Goal: Use online tool/utility: Utilize a website feature to perform a specific function

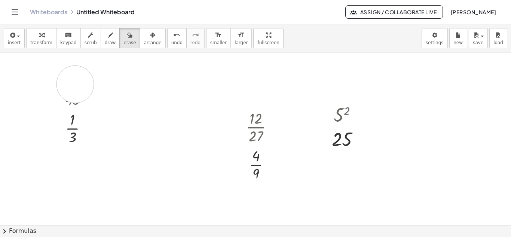
click at [75, 84] on div at bounding box center [255, 224] width 511 height 345
drag, startPoint x: 75, startPoint y: 84, endPoint x: 73, endPoint y: 159, distance: 74.9
click at [73, 159] on div at bounding box center [255, 224] width 511 height 345
click at [167, 43] on button "undo undo" at bounding box center [176, 38] width 19 height 20
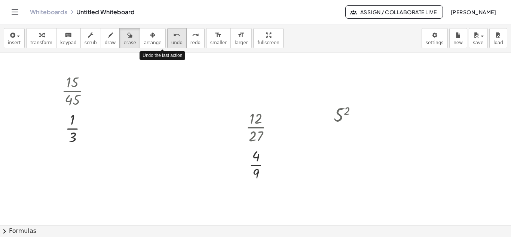
click at [167, 43] on button "undo undo" at bounding box center [176, 38] width 19 height 20
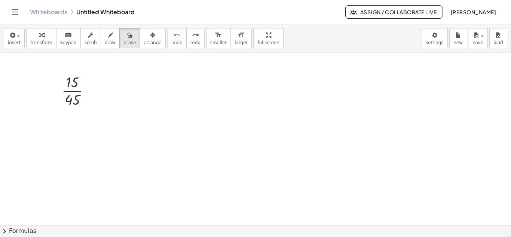
click at [74, 89] on div at bounding box center [255, 224] width 511 height 345
click at [56, 39] on button "keyboard keypad" at bounding box center [68, 38] width 25 height 20
click at [74, 102] on div at bounding box center [72, 100] width 15 height 16
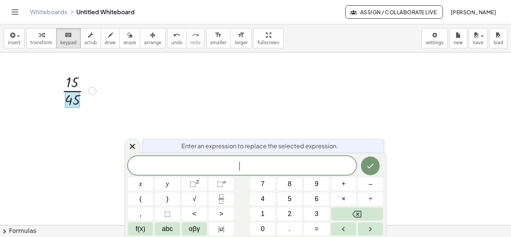
click at [314, 105] on div at bounding box center [255, 224] width 511 height 345
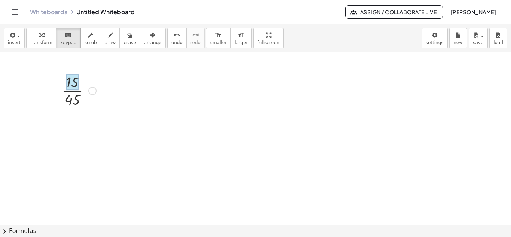
click at [74, 82] on div at bounding box center [72, 82] width 12 height 16
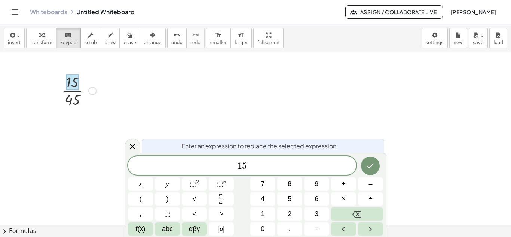
click at [80, 93] on div at bounding box center [79, 89] width 42 height 37
click at [40, 40] on span "transform" at bounding box center [41, 42] width 22 height 5
click at [75, 96] on div at bounding box center [79, 89] width 42 height 37
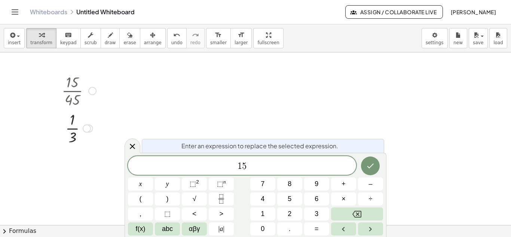
click at [78, 89] on div at bounding box center [78, 89] width 33 height 37
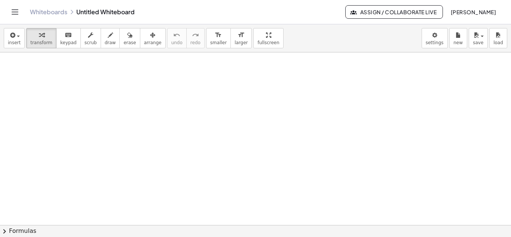
click at [129, 101] on icon at bounding box center [130, 102] width 8 height 8
click at [160, 102] on icon at bounding box center [160, 101] width 4 height 1
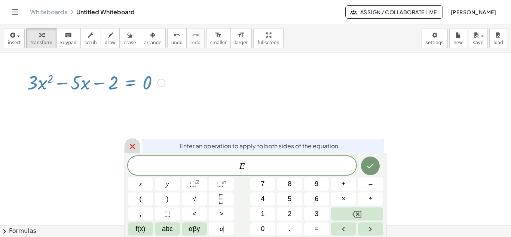
click at [132, 143] on icon at bounding box center [132, 146] width 9 height 9
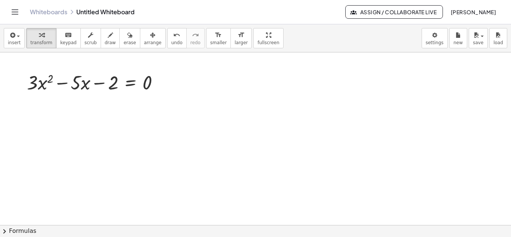
drag, startPoint x: 244, startPoint y: 42, endPoint x: 244, endPoint y: 74, distance: 32.5
click at [244, 74] on div "insert select one: Math Expression Function Text Youtube Video Graphing Geometr…" at bounding box center [255, 130] width 511 height 212
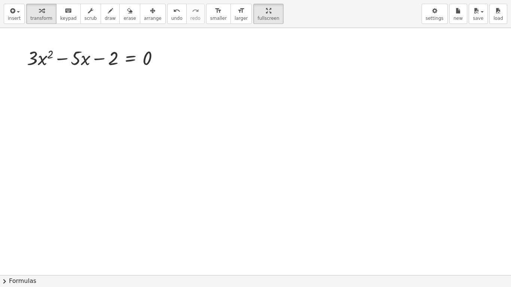
click at [198, 60] on div at bounding box center [255, 275] width 511 height 495
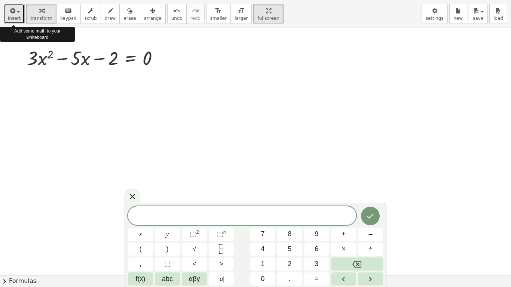
click at [19, 13] on div "button" at bounding box center [14, 10] width 13 height 9
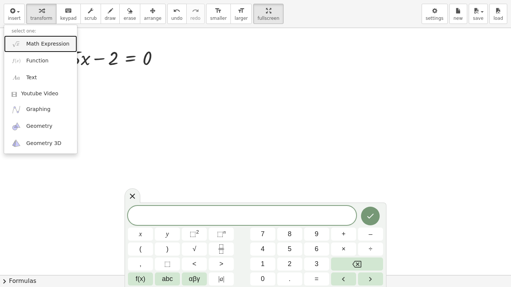
click at [37, 49] on link "Math Expression" at bounding box center [40, 44] width 73 height 17
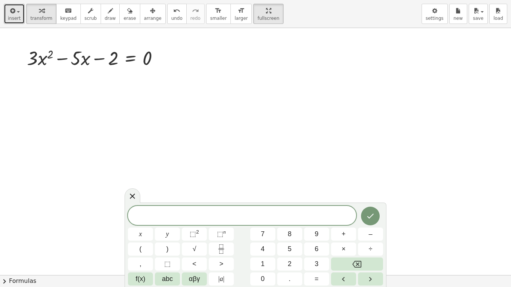
click at [20, 18] on button "insert" at bounding box center [14, 14] width 21 height 20
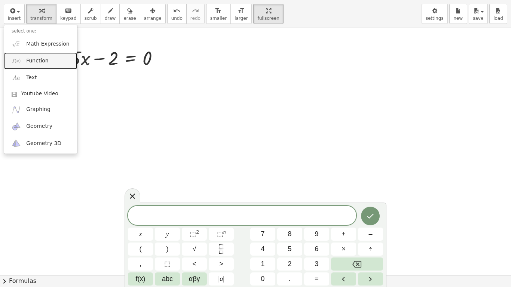
click at [42, 65] on link "Function" at bounding box center [40, 60] width 73 height 17
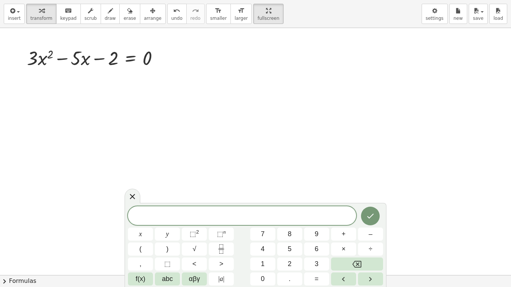
click at [192, 139] on div at bounding box center [255, 275] width 511 height 495
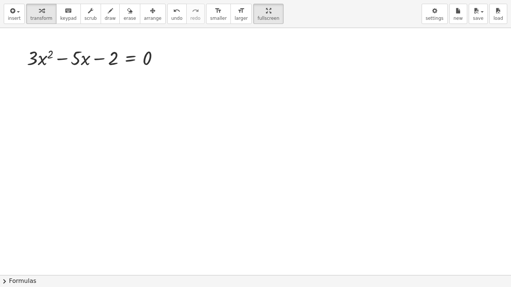
click at [208, 83] on div at bounding box center [255, 275] width 511 height 495
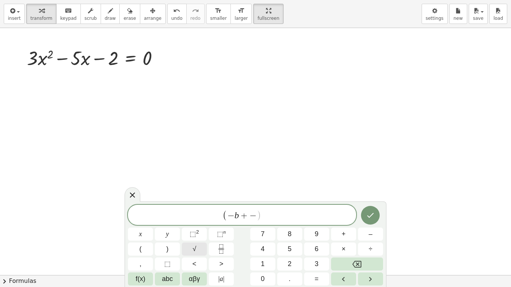
click at [195, 236] on span "√" at bounding box center [195, 249] width 4 height 10
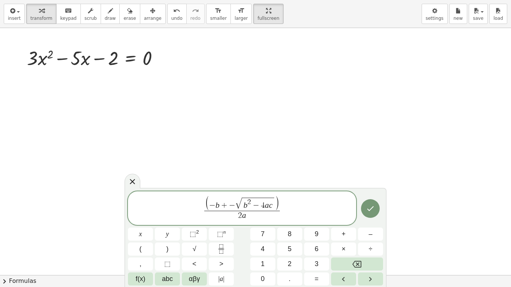
click at [208, 205] on span "(" at bounding box center [207, 203] width 5 height 15
click at [377, 208] on button "Done" at bounding box center [370, 209] width 19 height 19
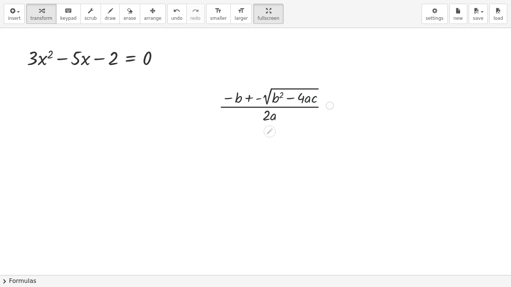
click at [305, 104] on div at bounding box center [276, 104] width 122 height 39
click at [269, 133] on icon at bounding box center [270, 132] width 6 height 6
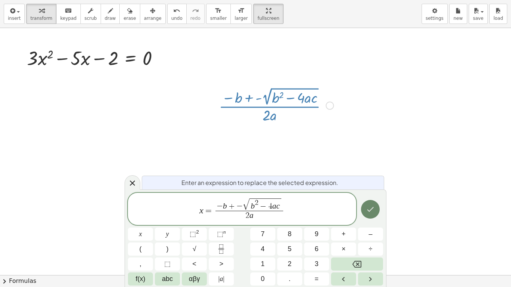
click at [375, 212] on icon "Done" at bounding box center [370, 209] width 9 height 9
click at [375, 209] on button "Done" at bounding box center [370, 209] width 19 height 19
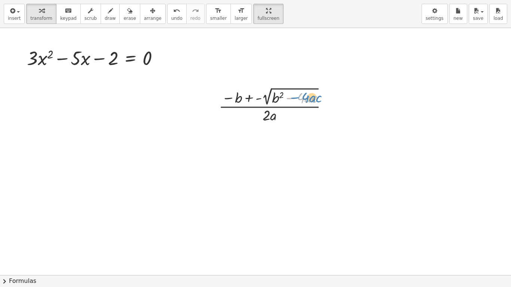
drag, startPoint x: 287, startPoint y: 96, endPoint x: 291, endPoint y: 95, distance: 4.6
click at [291, 95] on div at bounding box center [276, 104] width 122 height 39
click at [342, 133] on div at bounding box center [255, 275] width 511 height 495
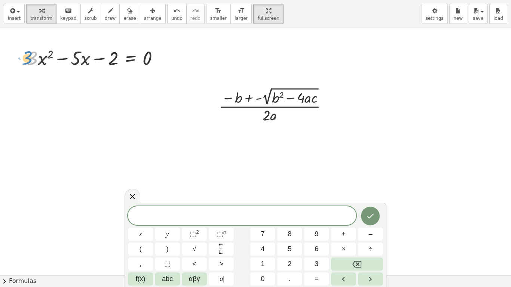
drag, startPoint x: 31, startPoint y: 60, endPoint x: 26, endPoint y: 60, distance: 5.3
click at [26, 60] on div "· 3 + · x 2 + · 3 · x 2 − · 5 · x − 2 = 0" at bounding box center [93, 57] width 155 height 29
click at [294, 148] on div at bounding box center [255, 275] width 511 height 495
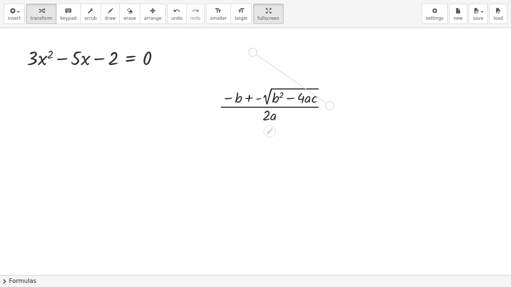
drag, startPoint x: 330, startPoint y: 106, endPoint x: 252, endPoint y: 52, distance: 95.4
click at [252, 52] on div "+ · 3 · x 2 − · 5 · x − 2 = 0 · ( − b + - 2 √ ( + b 2 − · 4 · a · c ) ) · 2 · a" at bounding box center [255, 275] width 511 height 495
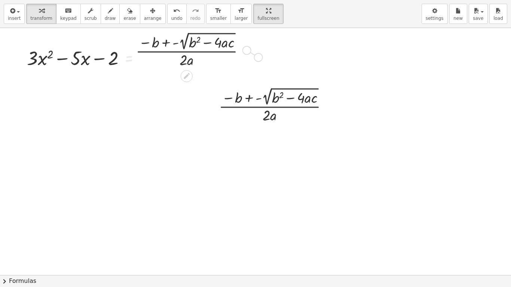
drag, startPoint x: 247, startPoint y: 50, endPoint x: 262, endPoint y: 59, distance: 17.1
click at [262, 59] on div "+ · 3 · x 2 − · 5 · x − 2 = 0 · ( − b + - 2 √ ( + b 2 − · 4 · a · c ) ) · 2 · a…" at bounding box center [255, 275] width 511 height 495
drag, startPoint x: 245, startPoint y: 50, endPoint x: 281, endPoint y: 64, distance: 38.3
click at [281, 64] on div "+ · 3 · x 2 − · 5 · x − 2 = 0 · ( − b + - 2 √ ( + b 2 − · 4 · a · c ) ) · 2 · a…" at bounding box center [255, 275] width 511 height 495
click at [214, 35] on div at bounding box center [193, 49] width 122 height 39
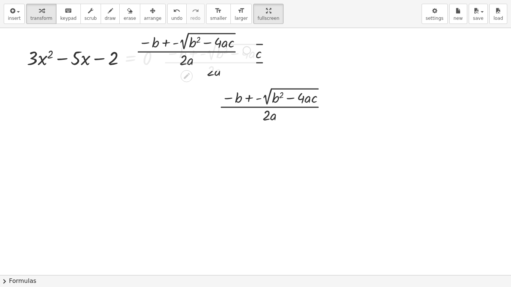
click at [214, 35] on div at bounding box center [193, 49] width 122 height 39
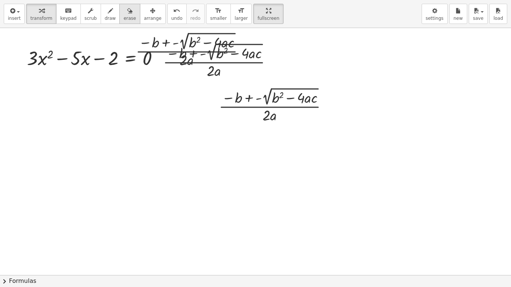
click at [123, 19] on span "erase" at bounding box center [129, 18] width 12 height 5
click at [205, 33] on div at bounding box center [255, 275] width 511 height 495
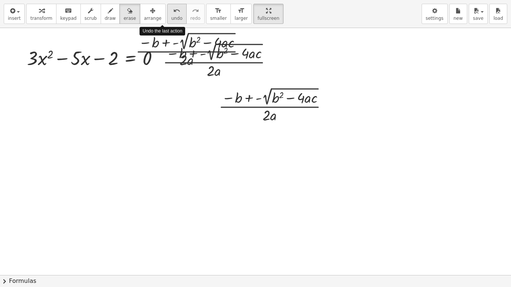
click at [167, 18] on button "undo undo" at bounding box center [176, 14] width 19 height 20
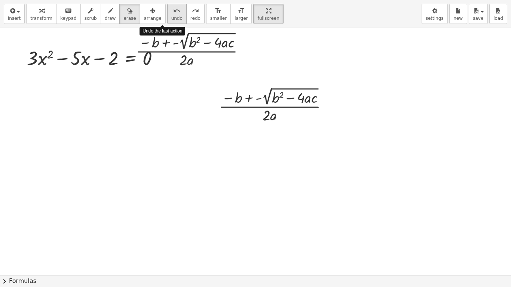
click at [167, 18] on button "undo undo" at bounding box center [176, 14] width 19 height 20
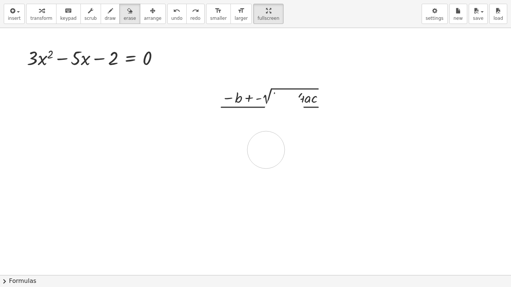
drag, startPoint x: 285, startPoint y: 110, endPoint x: 264, endPoint y: 150, distance: 45.3
click at [264, 150] on div at bounding box center [255, 275] width 511 height 495
click at [266, 109] on div at bounding box center [255, 275] width 511 height 495
click at [269, 107] on div at bounding box center [255, 275] width 511 height 495
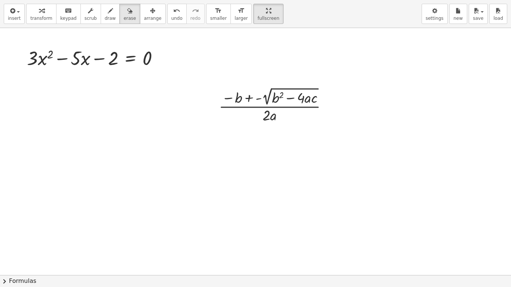
click at [269, 107] on div at bounding box center [255, 275] width 511 height 495
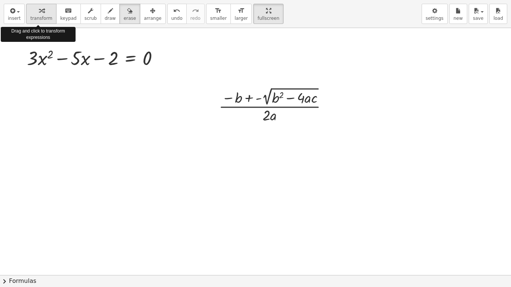
click at [33, 15] on div "button" at bounding box center [41, 10] width 22 height 9
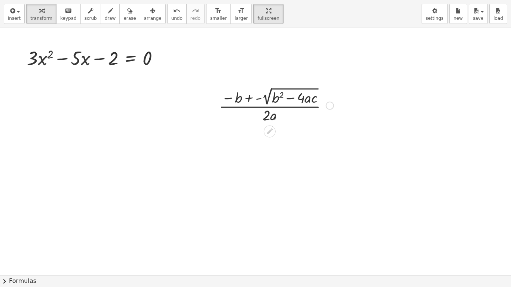
click at [277, 93] on div at bounding box center [276, 104] width 122 height 39
click at [272, 132] on icon at bounding box center [270, 132] width 8 height 8
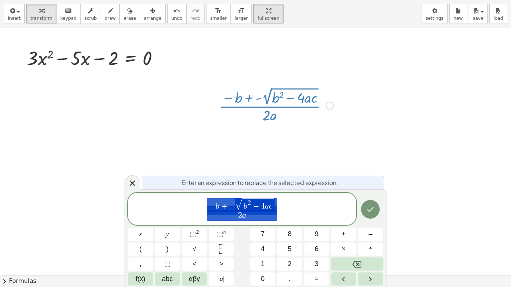
click at [272, 132] on div at bounding box center [255, 275] width 511 height 495
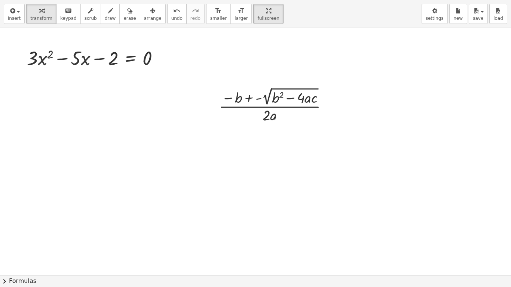
click at [373, 67] on div at bounding box center [255, 275] width 511 height 495
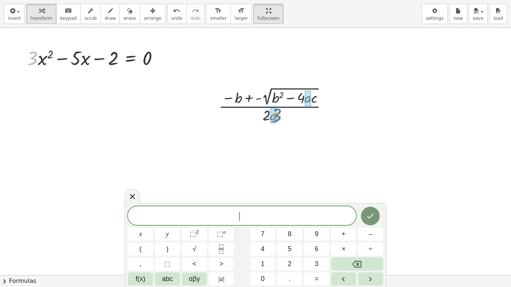
drag, startPoint x: 33, startPoint y: 63, endPoint x: 277, endPoint y: 120, distance: 250.5
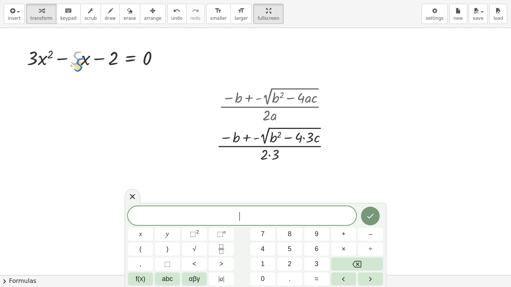
drag, startPoint x: 73, startPoint y: 60, endPoint x: 77, endPoint y: 67, distance: 8.2
click at [77, 67] on div at bounding box center [96, 57] width 146 height 25
drag, startPoint x: 65, startPoint y: 58, endPoint x: 90, endPoint y: 76, distance: 29.8
click at [90, 76] on div "− · 5 · x · 3 + · x 2 + · 3 · x 2 − · 5 · x − 2 = 0 · ( − b + - 2 √ ( + b 2 − ·…" at bounding box center [255, 275] width 511 height 495
click at [75, 61] on div at bounding box center [96, 57] width 146 height 25
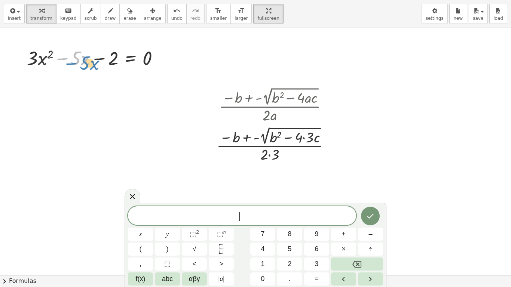
drag, startPoint x: 67, startPoint y: 58, endPoint x: 76, endPoint y: 64, distance: 10.4
click at [76, 64] on div at bounding box center [96, 57] width 146 height 25
drag, startPoint x: 77, startPoint y: 62, endPoint x: 234, endPoint y: 137, distance: 173.9
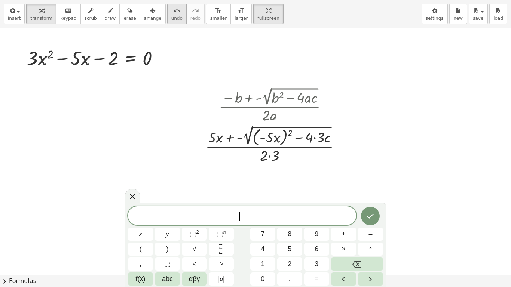
click at [173, 14] on icon "undo" at bounding box center [176, 10] width 7 height 9
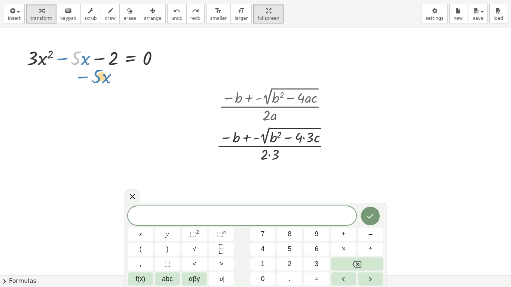
drag, startPoint x: 74, startPoint y: 62, endPoint x: 94, endPoint y: 79, distance: 25.2
click at [94, 79] on div "· 5 − · x + · 3 · x 2 − · 5 · x − 2 = 0 · ( − b + - 2 √ ( + b 2 − · 4 · a · c )…" at bounding box center [255, 275] width 511 height 495
click at [60, 14] on div "keyboard" at bounding box center [68, 10] width 16 height 9
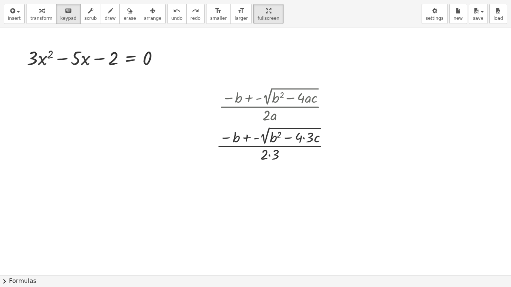
click at [57, 94] on div at bounding box center [255, 275] width 511 height 495
click at [40, 94] on div at bounding box center [255, 275] width 511 height 495
click at [60, 19] on span "keypad" at bounding box center [68, 18] width 16 height 5
click at [44, 85] on div at bounding box center [255, 275] width 511 height 495
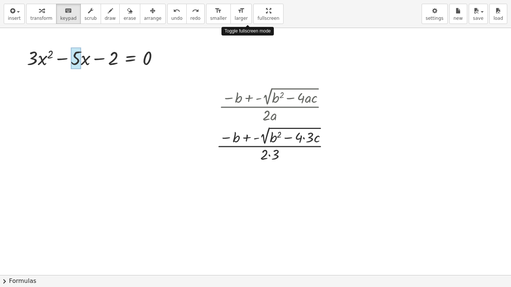
drag, startPoint x: 248, startPoint y: 12, endPoint x: 248, endPoint y: -21, distance: 32.5
click at [248, 0] on html "Graspable Math Activities Get Started Activity Bank Assigned Work Classes White…" at bounding box center [255, 143] width 511 height 287
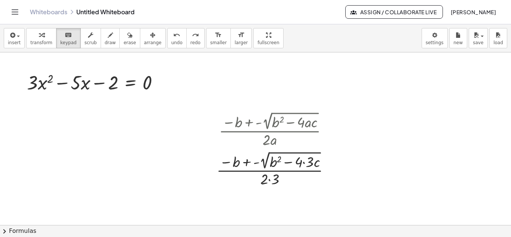
click at [65, 38] on icon "keyboard" at bounding box center [68, 35] width 7 height 9
click at [42, 96] on div "+ · 3 · x 2 − · 5 · x − 2 = 0" at bounding box center [93, 81] width 155 height 29
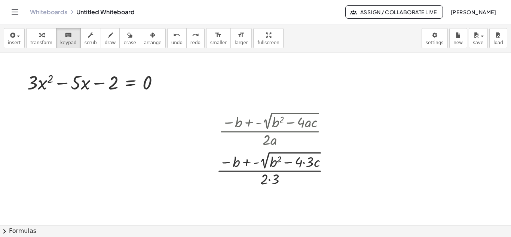
drag, startPoint x: 120, startPoint y: 132, endPoint x: 65, endPoint y: 126, distance: 55.4
drag, startPoint x: 160, startPoint y: 83, endPoint x: 149, endPoint y: 80, distance: 11.6
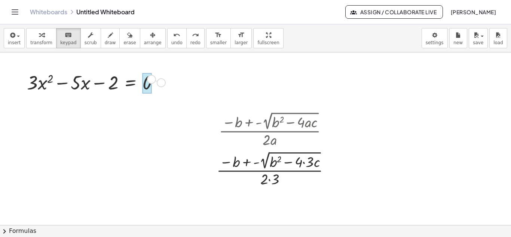
click at [131, 83] on div "+ · 3 · x 2 − · 5 · x − 2 = 0" at bounding box center [131, 83] width 0 height 0
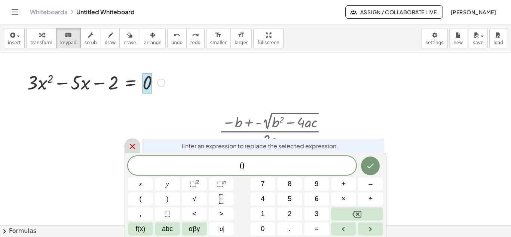
click at [131, 146] on icon at bounding box center [132, 146] width 9 height 9
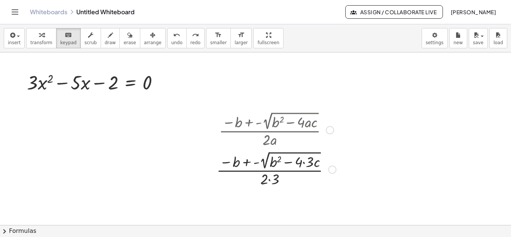
click at [267, 170] on div at bounding box center [276, 168] width 127 height 39
click at [168, 35] on button "undo undo" at bounding box center [176, 38] width 19 height 20
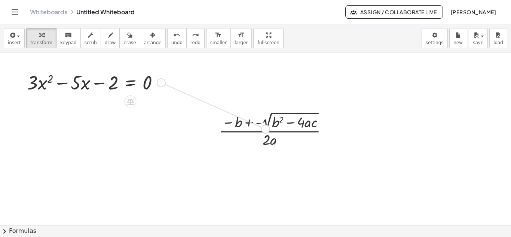
drag, startPoint x: 161, startPoint y: 84, endPoint x: 266, endPoint y: 130, distance: 114.9
click at [131, 104] on icon at bounding box center [130, 101] width 7 height 6
click at [159, 104] on icon at bounding box center [160, 101] width 7 height 7
